Goal: Transaction & Acquisition: Subscribe to service/newsletter

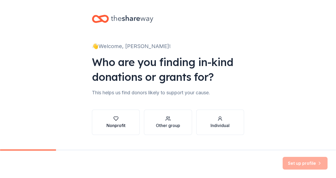
click at [119, 120] on div "button" at bounding box center [115, 118] width 19 height 5
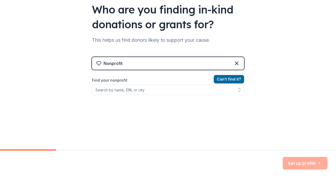
scroll to position [53, 0]
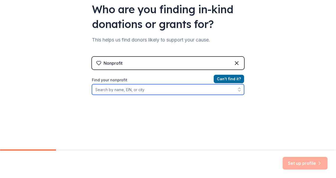
click at [238, 89] on icon "button" at bounding box center [239, 88] width 2 height 1
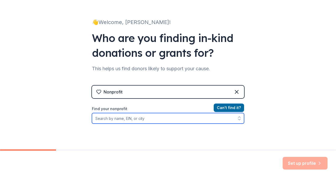
scroll to position [0, 0]
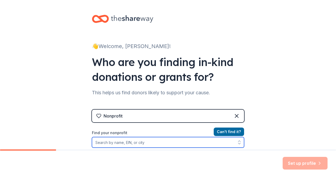
click at [186, 140] on input "Find your nonprofit" at bounding box center [168, 142] width 152 height 11
click at [185, 143] on input "Find your nonprofit" at bounding box center [168, 142] width 152 height 11
type input "table to table"
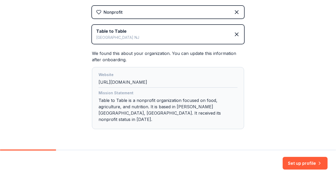
scroll to position [25, 0]
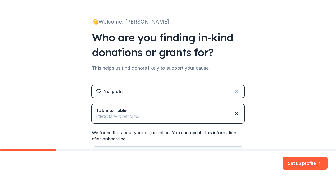
click at [236, 93] on icon at bounding box center [236, 91] width 3 height 3
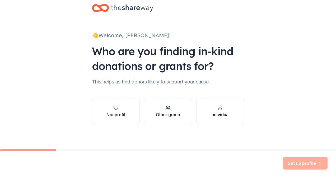
click at [227, 114] on div "Individual" at bounding box center [219, 114] width 19 height 6
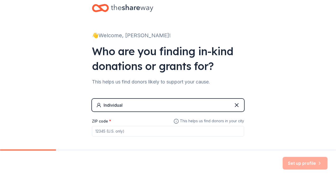
click at [140, 133] on input "ZIP code *" at bounding box center [168, 131] width 152 height 11
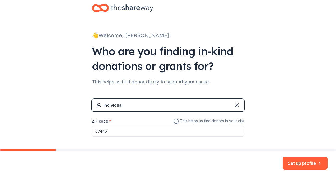
type input "07446"
